Goal: Feedback & Contribution: Submit feedback/report problem

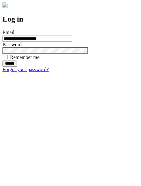
type input "**********"
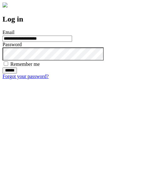
click at [17, 74] on input "******" at bounding box center [10, 71] width 14 height 6
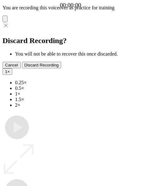
type input "**********"
